Goal: Information Seeking & Learning: Learn about a topic

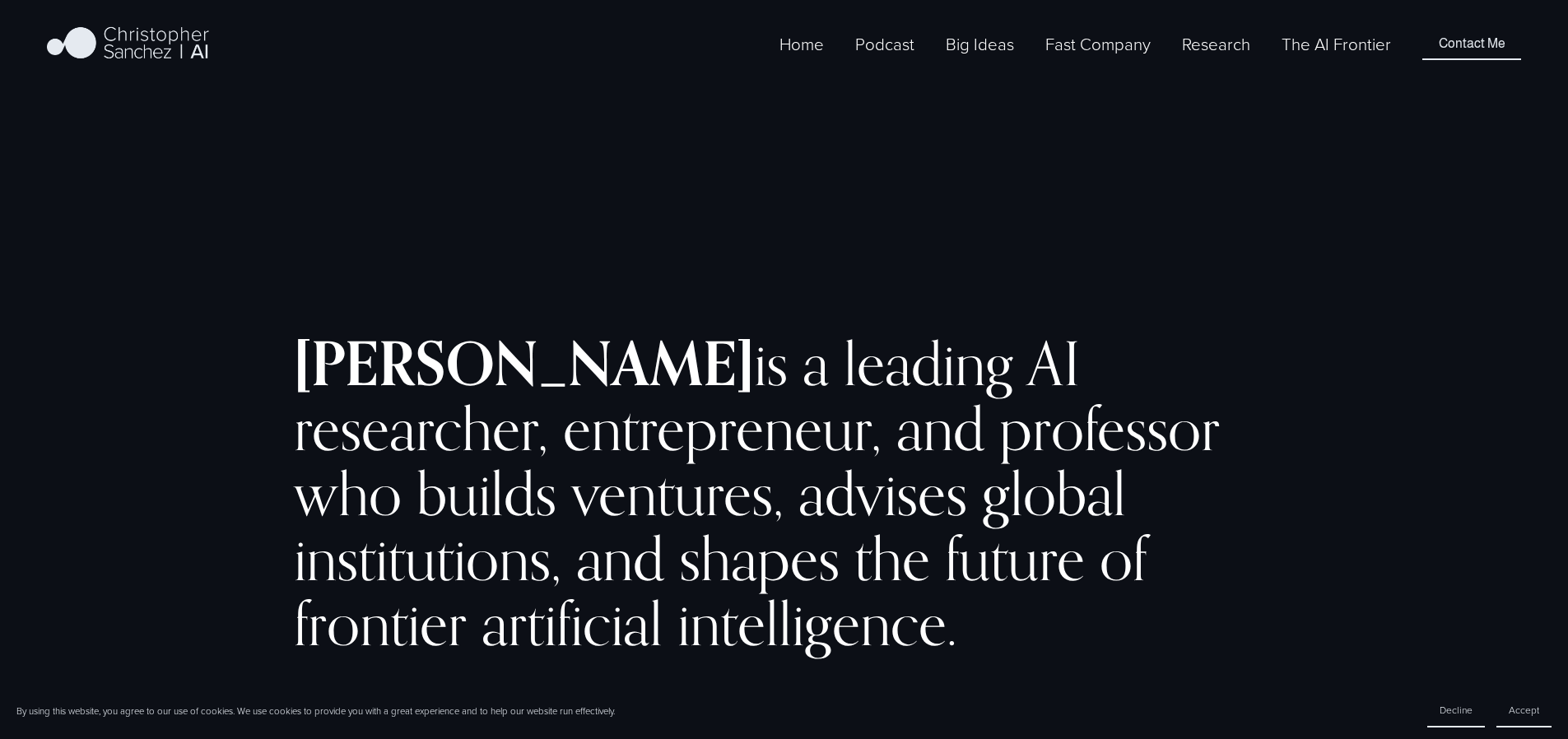
click at [0, 0] on span "Fast Company [GEOGRAPHIC_DATA] - English" at bounding box center [0, 0] width 0 height 0
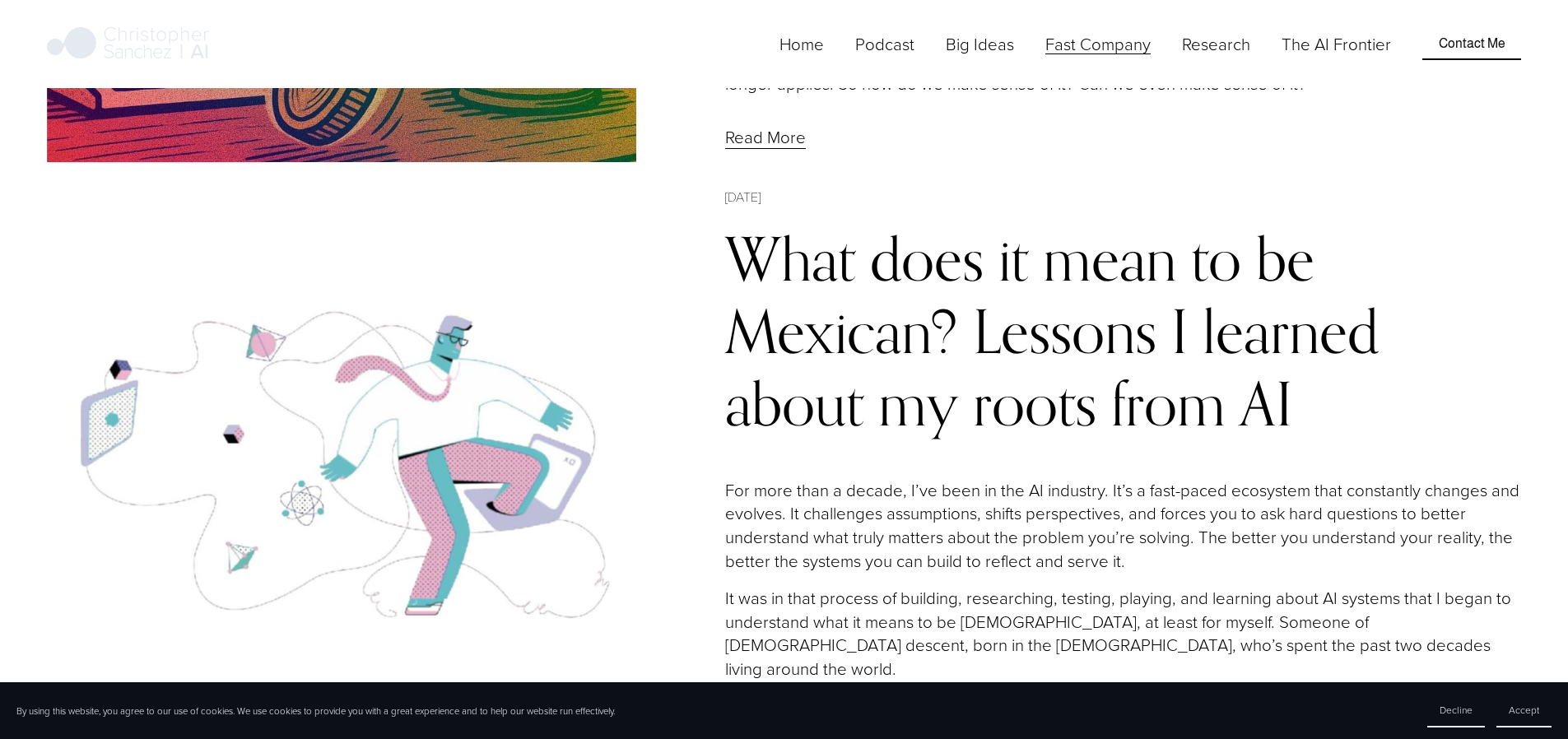
scroll to position [2122, 0]
click at [969, 222] on link "What does it mean to be Mexican? Lessons I learned about my roots from AI" at bounding box center [1051, 330] width 654 height 218
